Goal: Navigation & Orientation: Find specific page/section

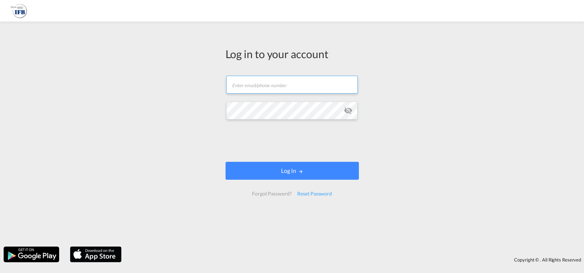
type input "[PERSON_NAME][EMAIL_ADDRESS][DOMAIN_NAME]"
click at [349, 112] on md-icon "icon-eye-off" at bounding box center [348, 110] width 9 height 9
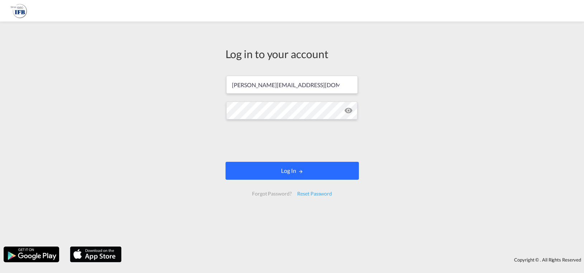
click at [295, 174] on button "Log In" at bounding box center [291, 171] width 133 height 18
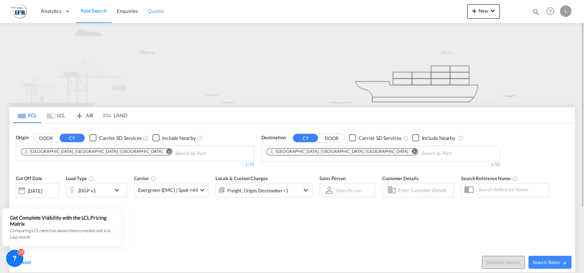
click at [155, 11] on span "Quotes" at bounding box center [156, 11] width 16 height 6
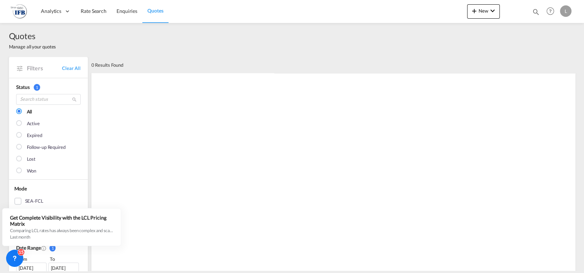
click at [566, 11] on div "L" at bounding box center [565, 10] width 11 height 11
drag, startPoint x: 554, startPoint y: 56, endPoint x: 547, endPoint y: 57, distance: 6.8
click at [554, 57] on button "Logout" at bounding box center [557, 55] width 47 height 14
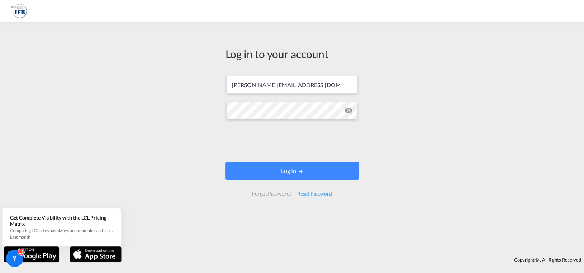
click at [346, 124] on form "[PERSON_NAME][EMAIL_ADDRESS][DOMAIN_NAME] Log In Forgot Password? Reset Password" at bounding box center [291, 135] width 133 height 134
click at [350, 114] on md-icon "icon-eye-off" at bounding box center [348, 110] width 9 height 9
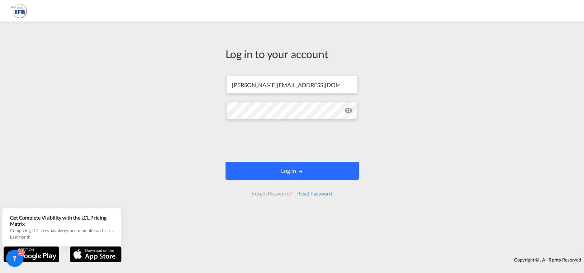
click at [293, 173] on button "Log In" at bounding box center [291, 171] width 133 height 18
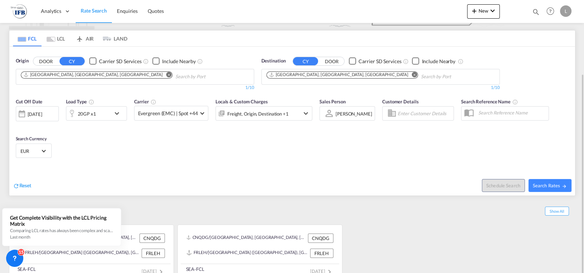
scroll to position [85, 0]
